Goal: Transaction & Acquisition: Purchase product/service

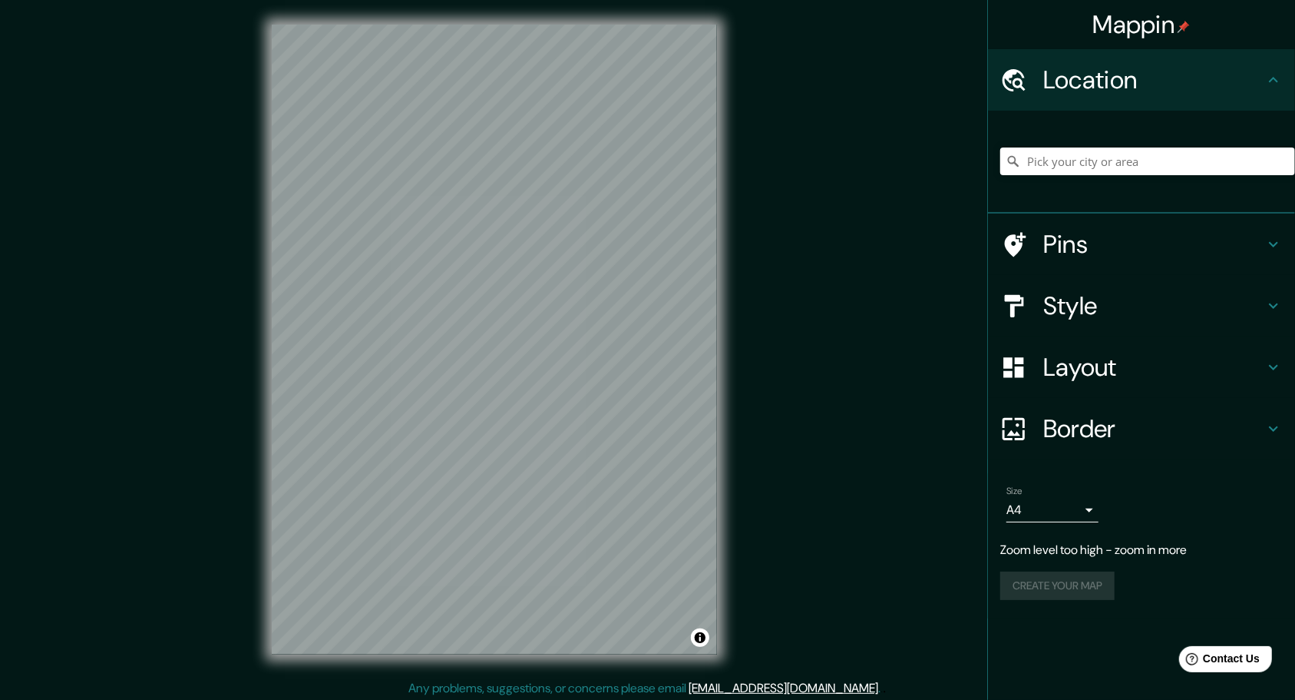
drag, startPoint x: 749, startPoint y: 551, endPoint x: 1029, endPoint y: 419, distance: 310.2
click at [1031, 418] on div at bounding box center [1022, 428] width 43 height 27
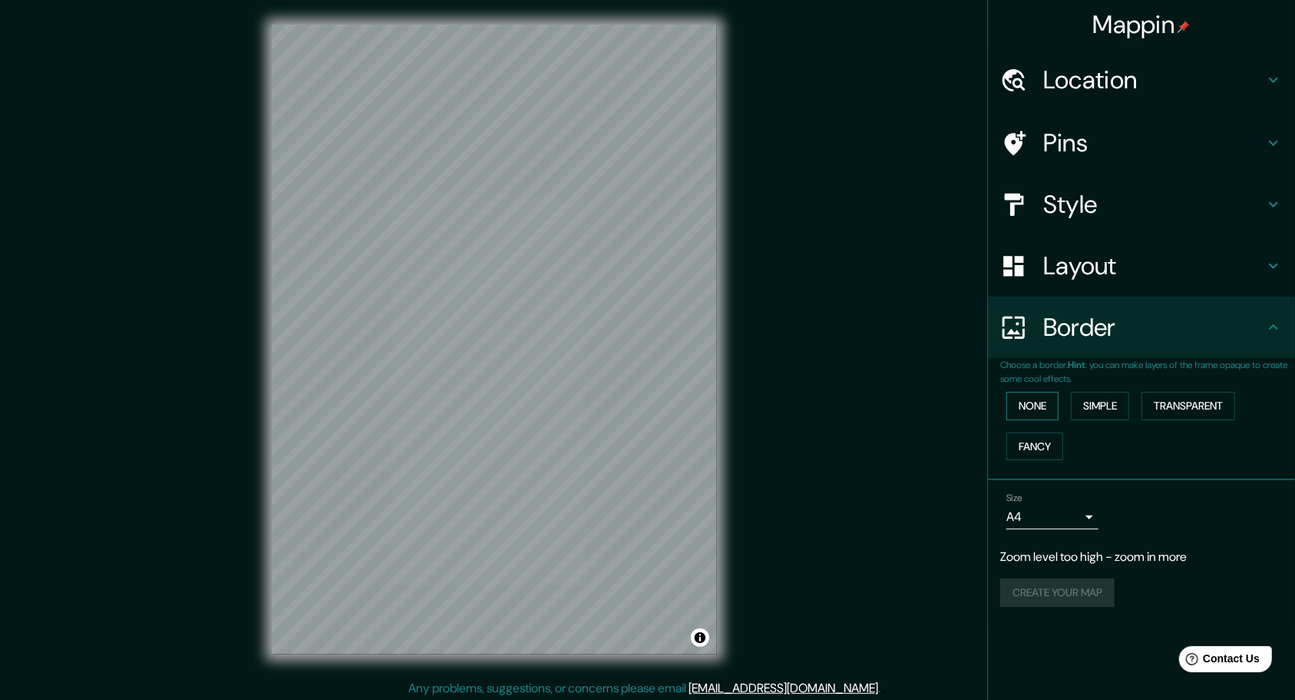
click at [1034, 409] on button "None" at bounding box center [1033, 406] width 52 height 28
click at [1079, 407] on button "Simple" at bounding box center [1100, 406] width 58 height 28
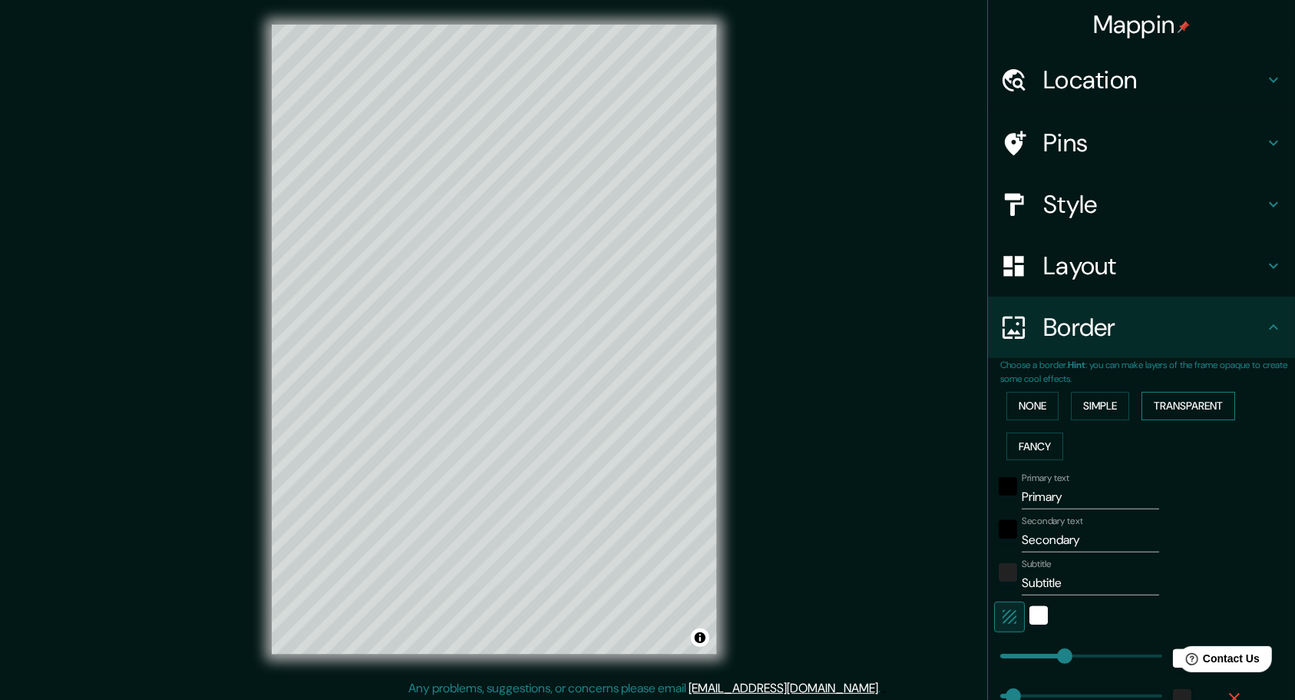
click at [1172, 404] on button "Transparent" at bounding box center [1189, 406] width 94 height 28
click at [1041, 441] on button "Fancy" at bounding box center [1035, 446] width 57 height 28
click at [1036, 410] on button "None" at bounding box center [1033, 406] width 52 height 28
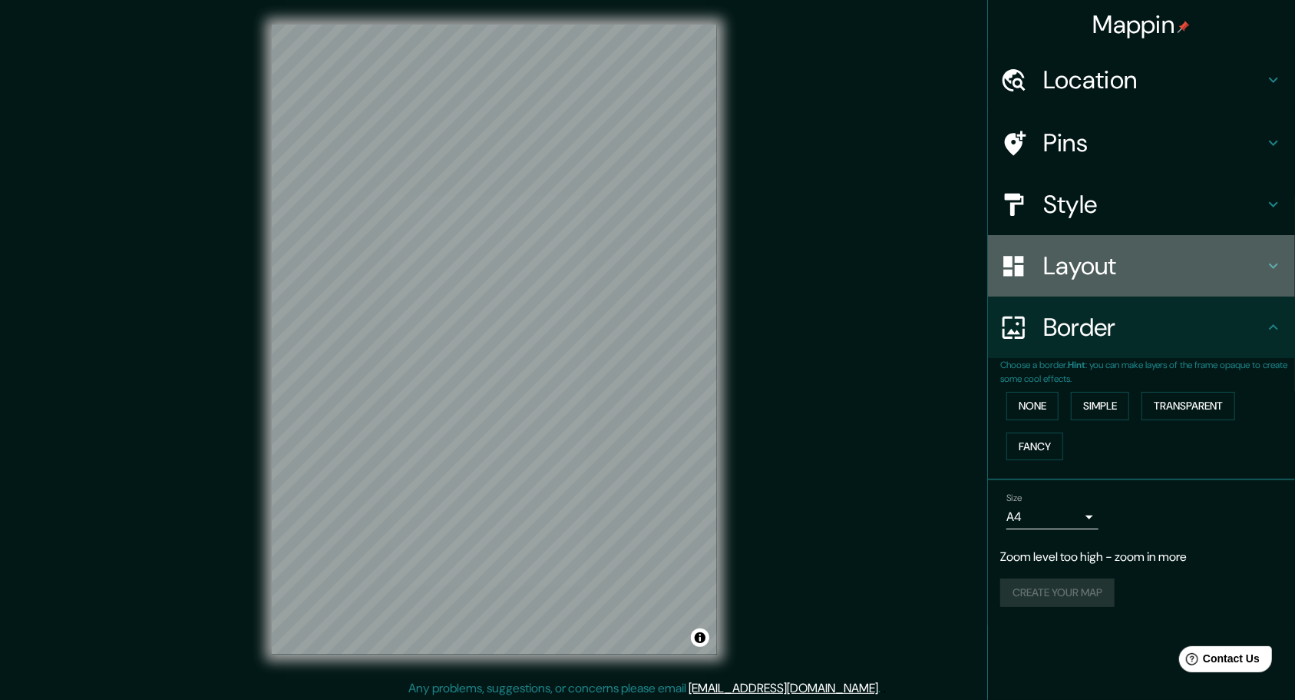
click at [1026, 264] on icon at bounding box center [1014, 266] width 27 height 27
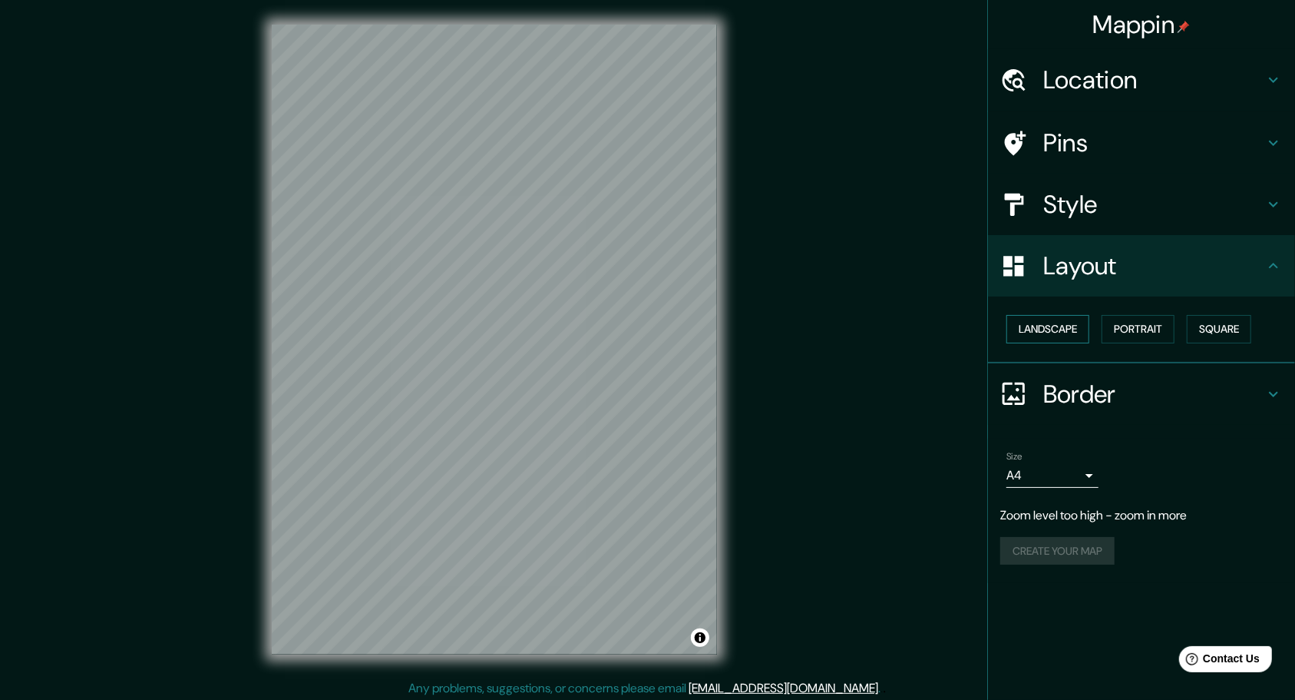
click at [1071, 316] on button "Landscape" at bounding box center [1048, 329] width 83 height 28
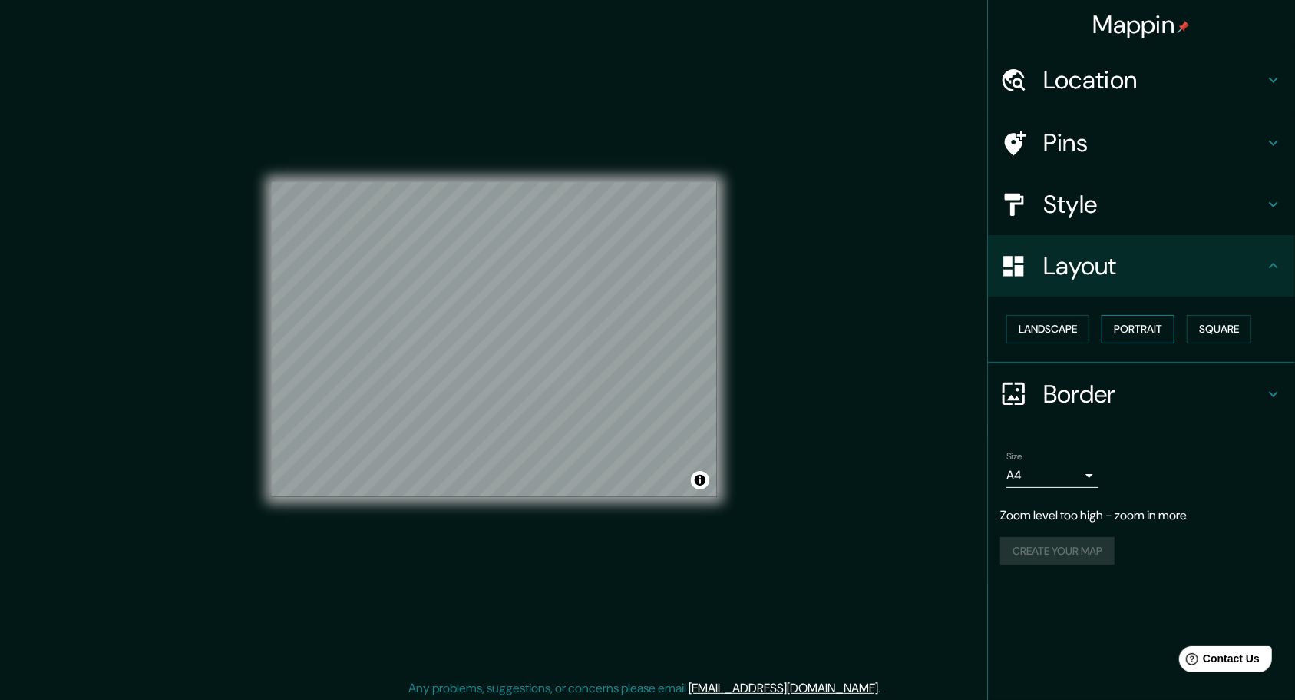
click at [1150, 319] on button "Portrait" at bounding box center [1138, 329] width 73 height 28
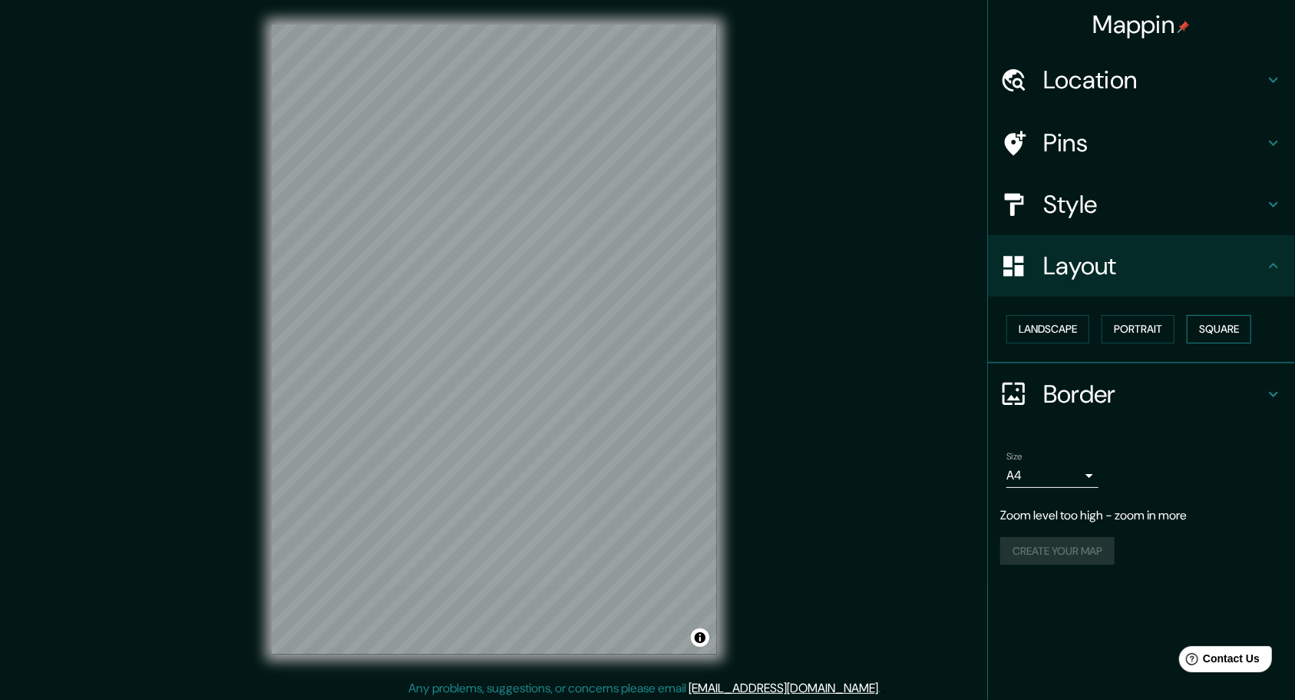
click at [1243, 323] on button "Square" at bounding box center [1219, 329] width 65 height 28
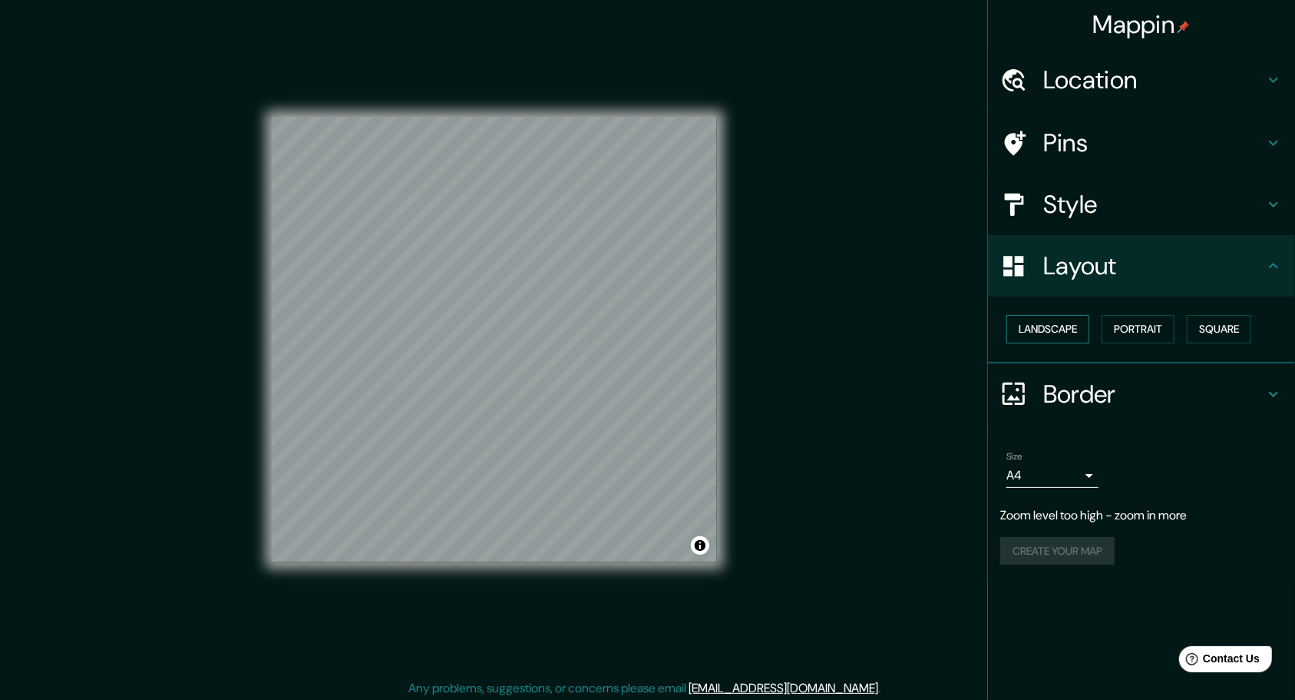
click at [1067, 323] on button "Landscape" at bounding box center [1048, 329] width 83 height 28
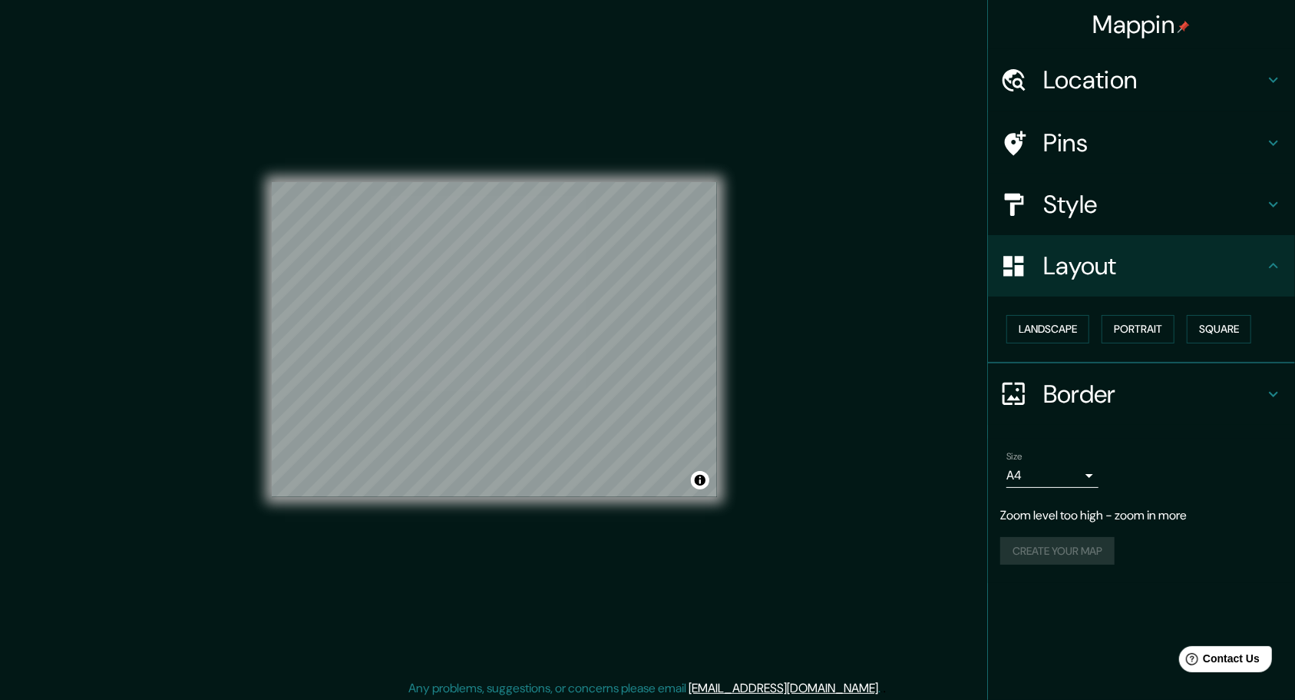
click at [1051, 206] on h4 "Style" at bounding box center [1154, 204] width 221 height 31
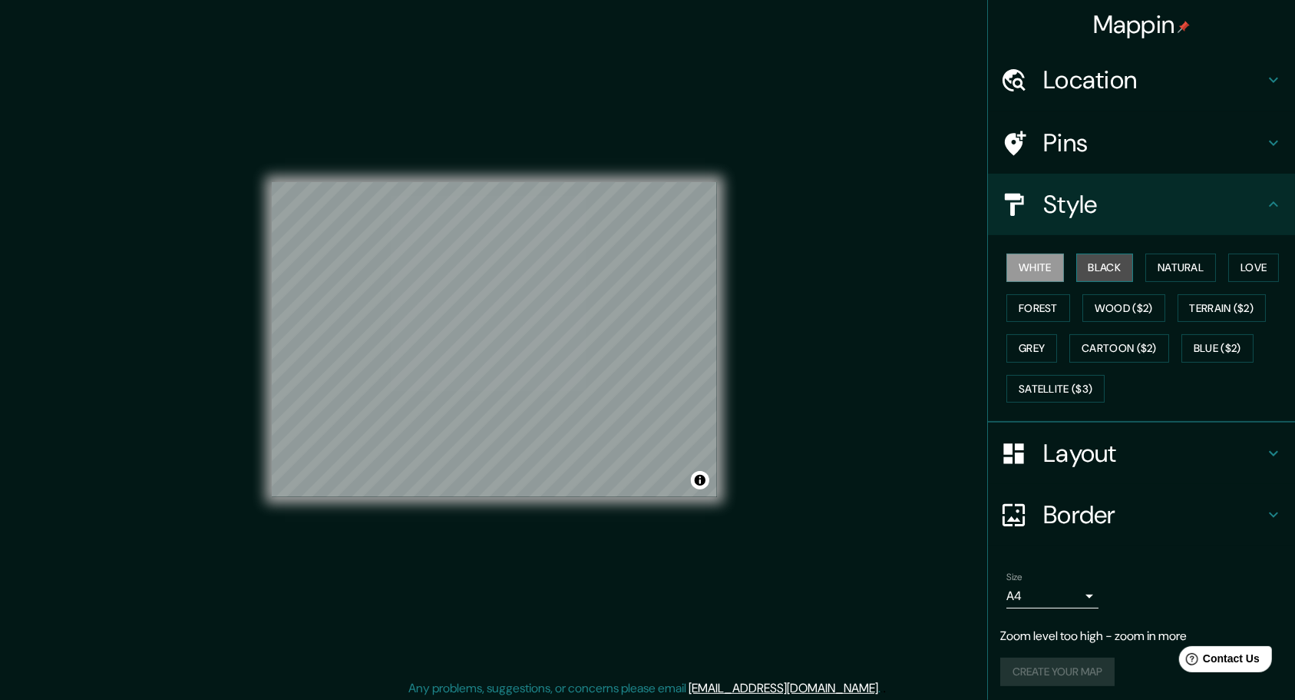
click at [1084, 268] on button "Black" at bounding box center [1106, 267] width 58 height 28
click at [1180, 271] on button "Natural" at bounding box center [1181, 267] width 71 height 28
click at [1242, 270] on button "Love" at bounding box center [1254, 267] width 51 height 28
click at [1230, 300] on button "Terrain ($2)" at bounding box center [1222, 308] width 89 height 28
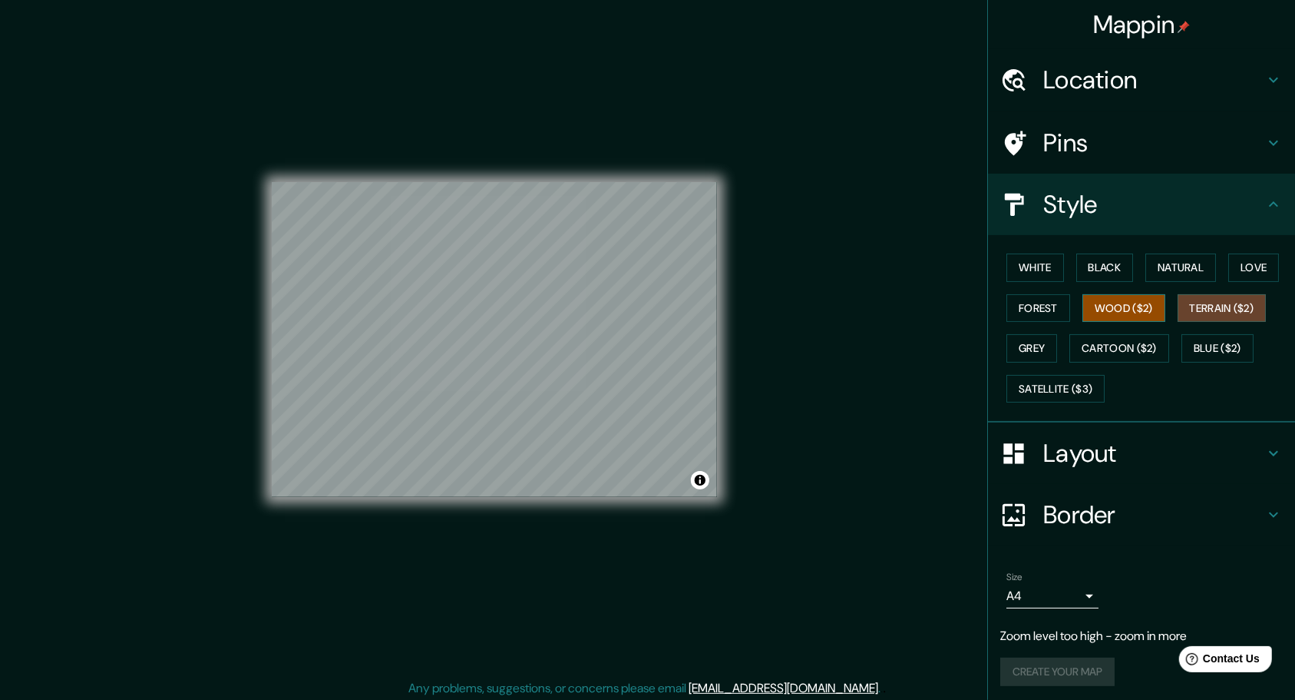
click at [1119, 306] on button "Wood ($2)" at bounding box center [1124, 308] width 83 height 28
click at [1022, 310] on button "Forest" at bounding box center [1039, 308] width 64 height 28
click at [1090, 306] on button "Wood ($2)" at bounding box center [1124, 308] width 83 height 28
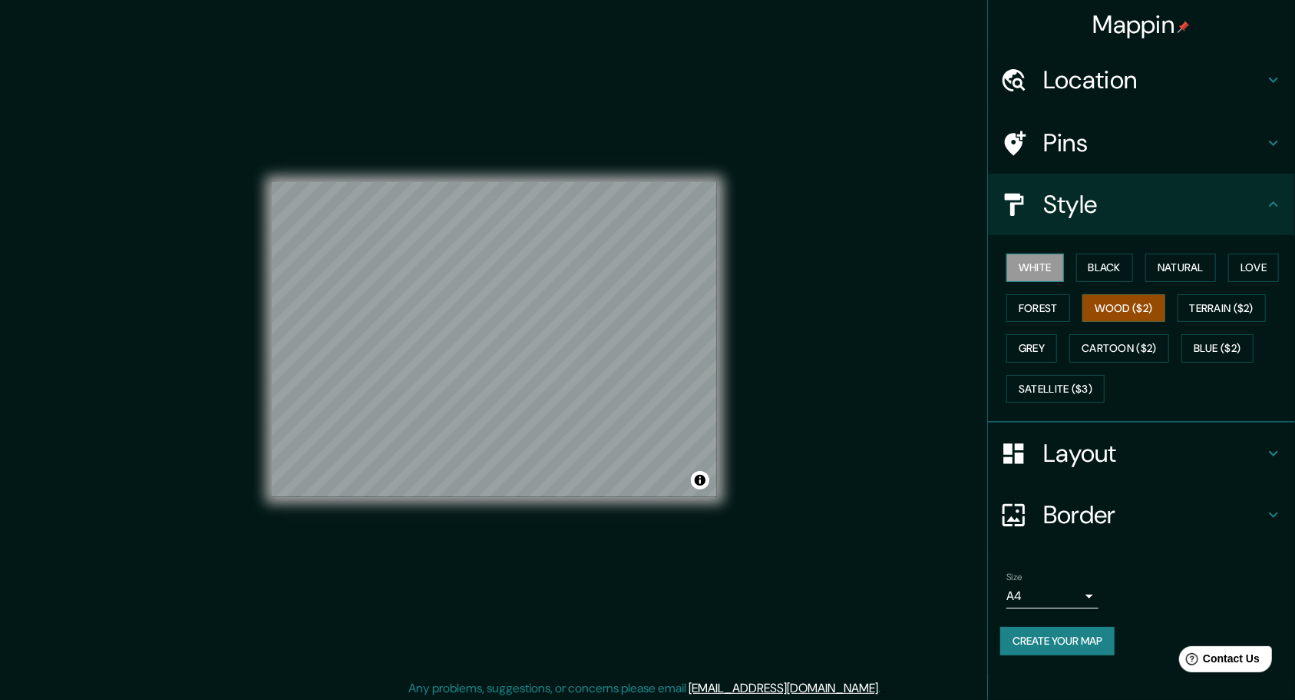
click at [1047, 277] on button "White" at bounding box center [1036, 267] width 58 height 28
click at [1120, 256] on button "Black" at bounding box center [1106, 267] width 58 height 28
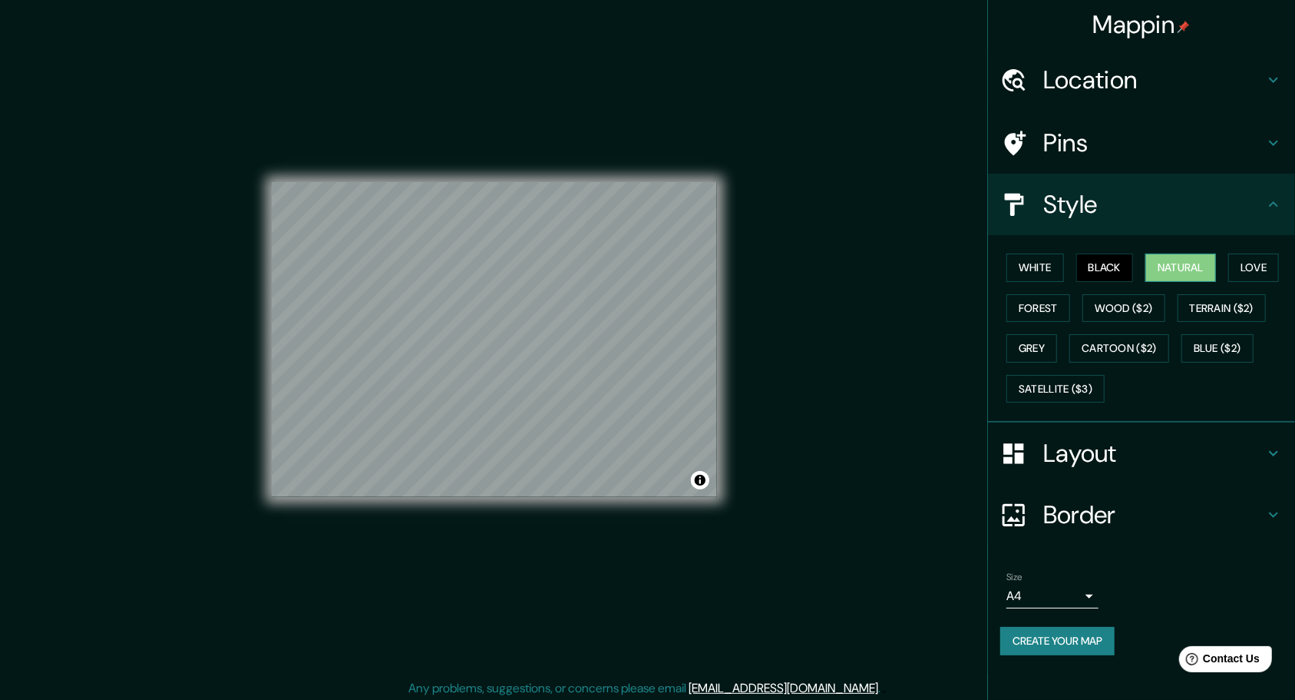
click at [1189, 260] on button "Natural" at bounding box center [1181, 267] width 71 height 28
click at [1279, 256] on button "Love" at bounding box center [1254, 267] width 51 height 28
click at [1230, 353] on button "Blue ($2)" at bounding box center [1218, 348] width 72 height 28
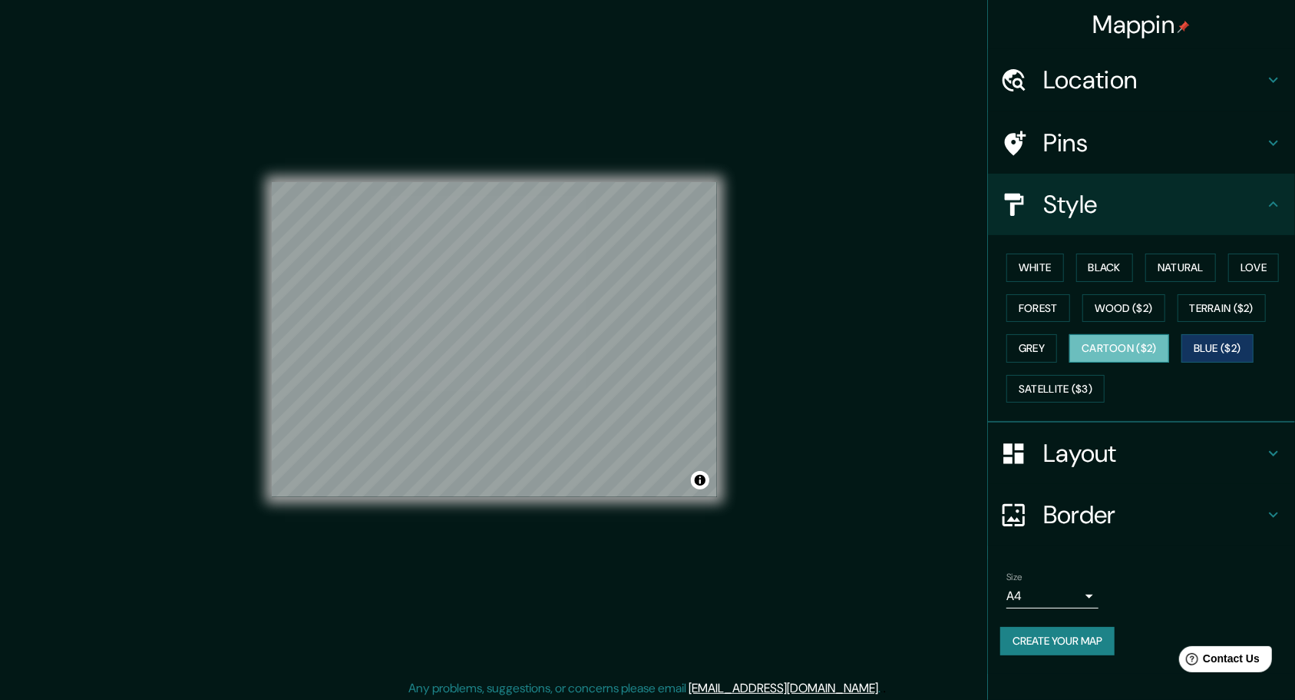
click at [1168, 359] on button "Cartoon ($2)" at bounding box center [1120, 348] width 100 height 28
click at [1046, 344] on button "Grey" at bounding box center [1032, 348] width 51 height 28
click at [1169, 345] on button "Cartoon ($2)" at bounding box center [1120, 348] width 100 height 28
click at [1039, 304] on button "Forest" at bounding box center [1039, 308] width 64 height 28
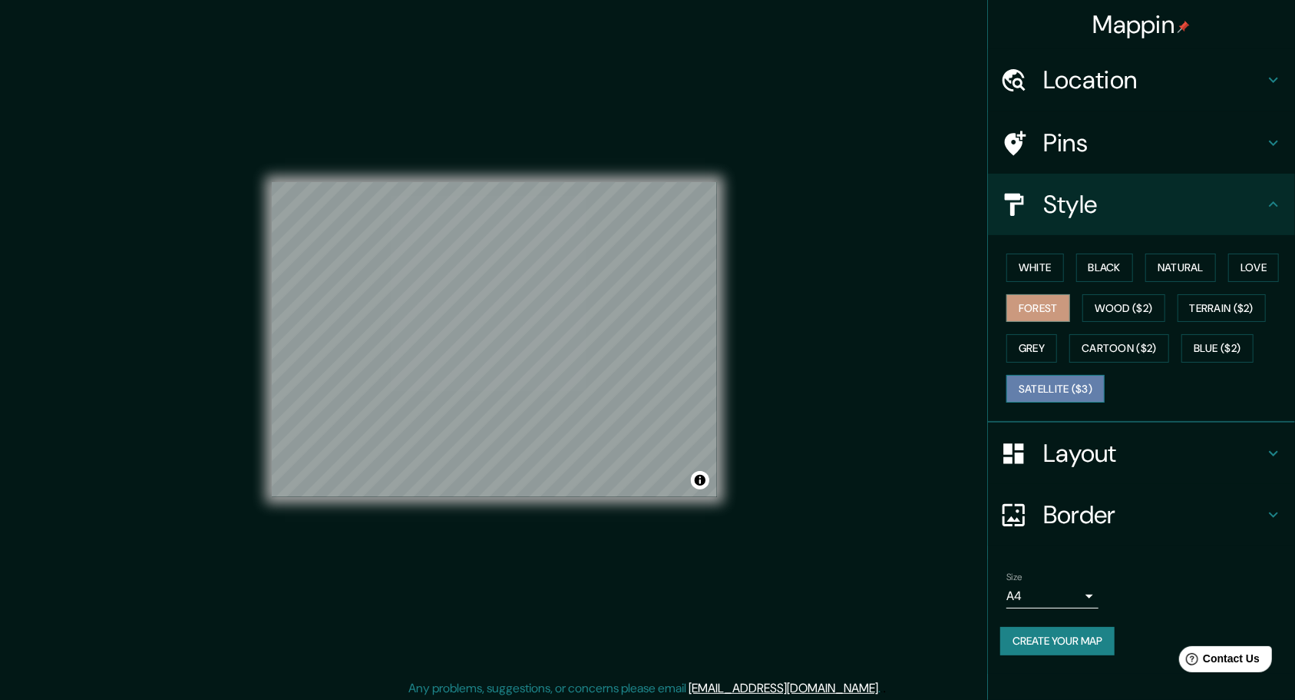
click at [1067, 379] on button "Satellite ($3)" at bounding box center [1056, 389] width 98 height 28
click at [1157, 367] on div "White Black Natural Love Forest Wood ($2) Terrain ($2) Grey Cartoon ($2) Blue (…" at bounding box center [1148, 327] width 295 height 161
click at [1130, 344] on button "Cartoon ($2)" at bounding box center [1120, 348] width 100 height 28
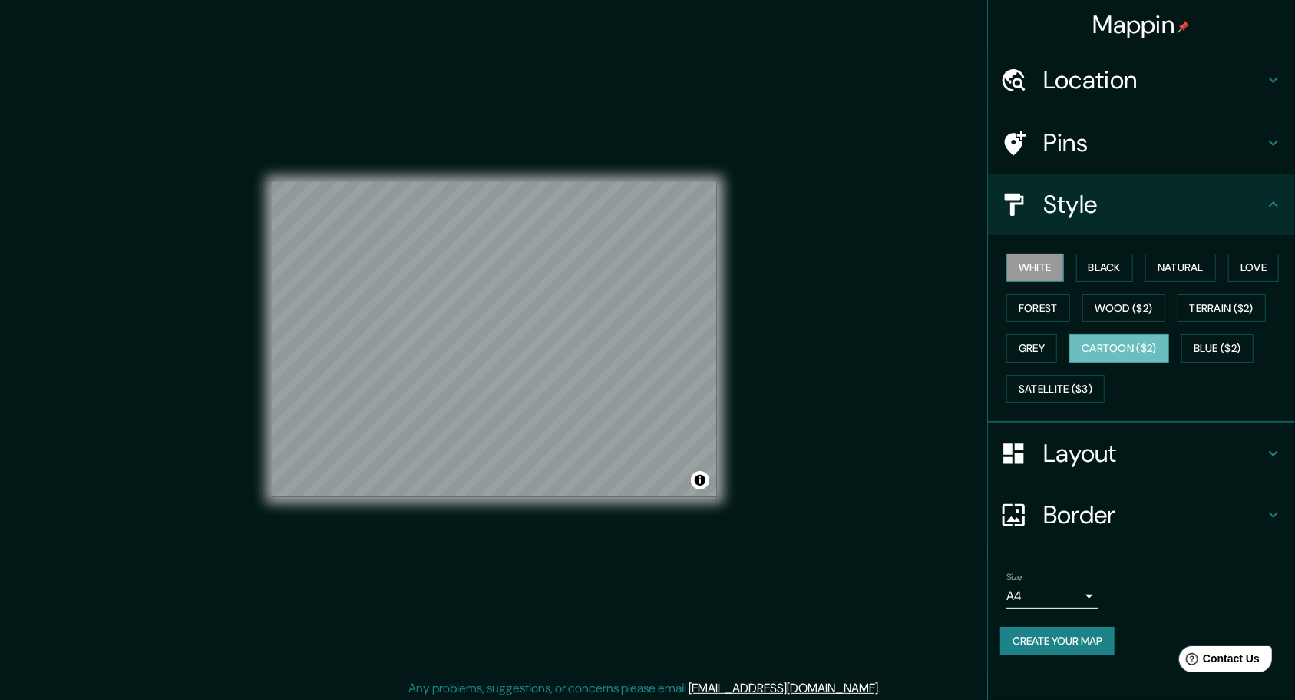
click at [1030, 270] on button "White" at bounding box center [1036, 267] width 58 height 28
